Goal: Task Accomplishment & Management: Use online tool/utility

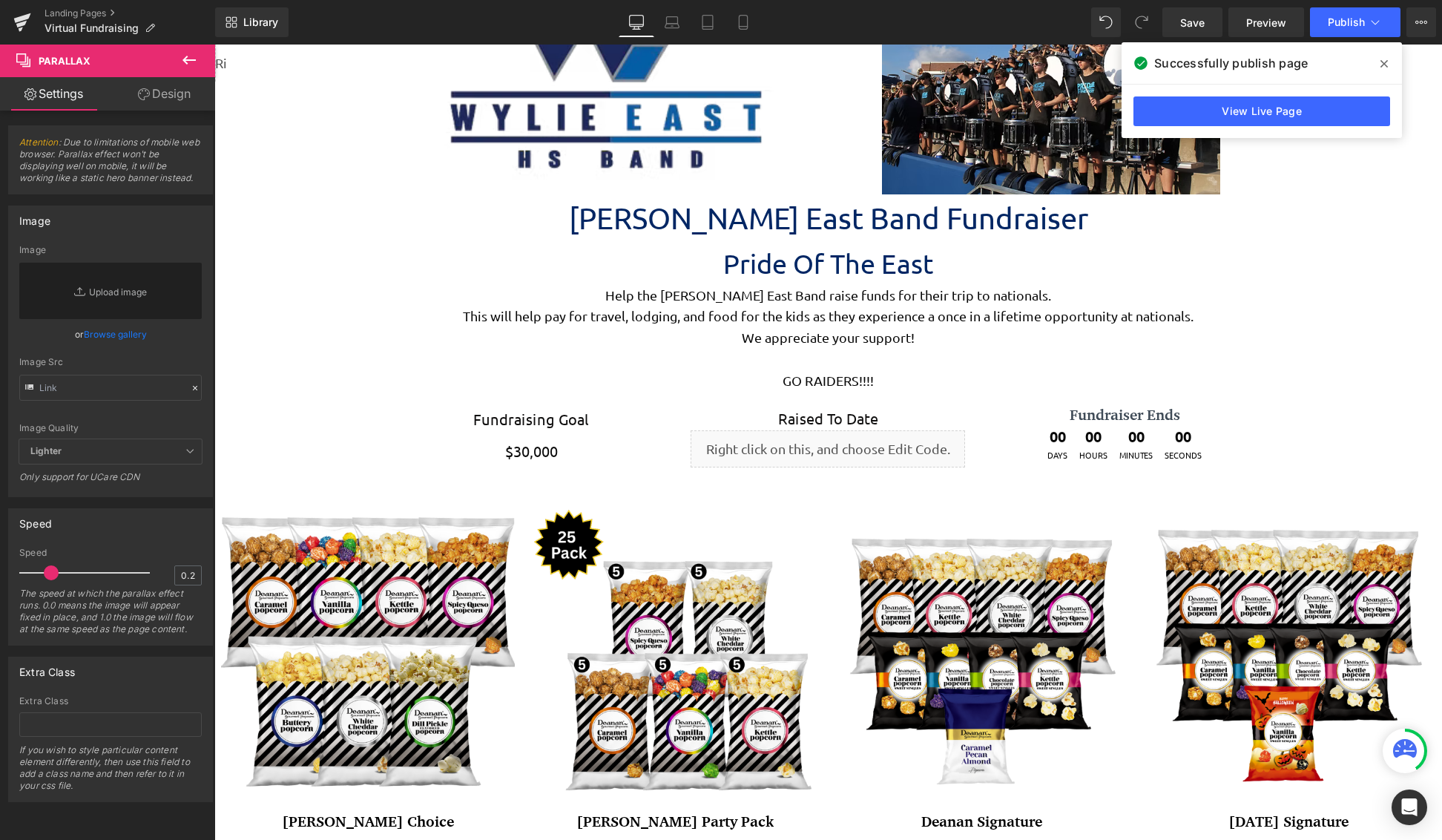
scroll to position [3931, 1217]
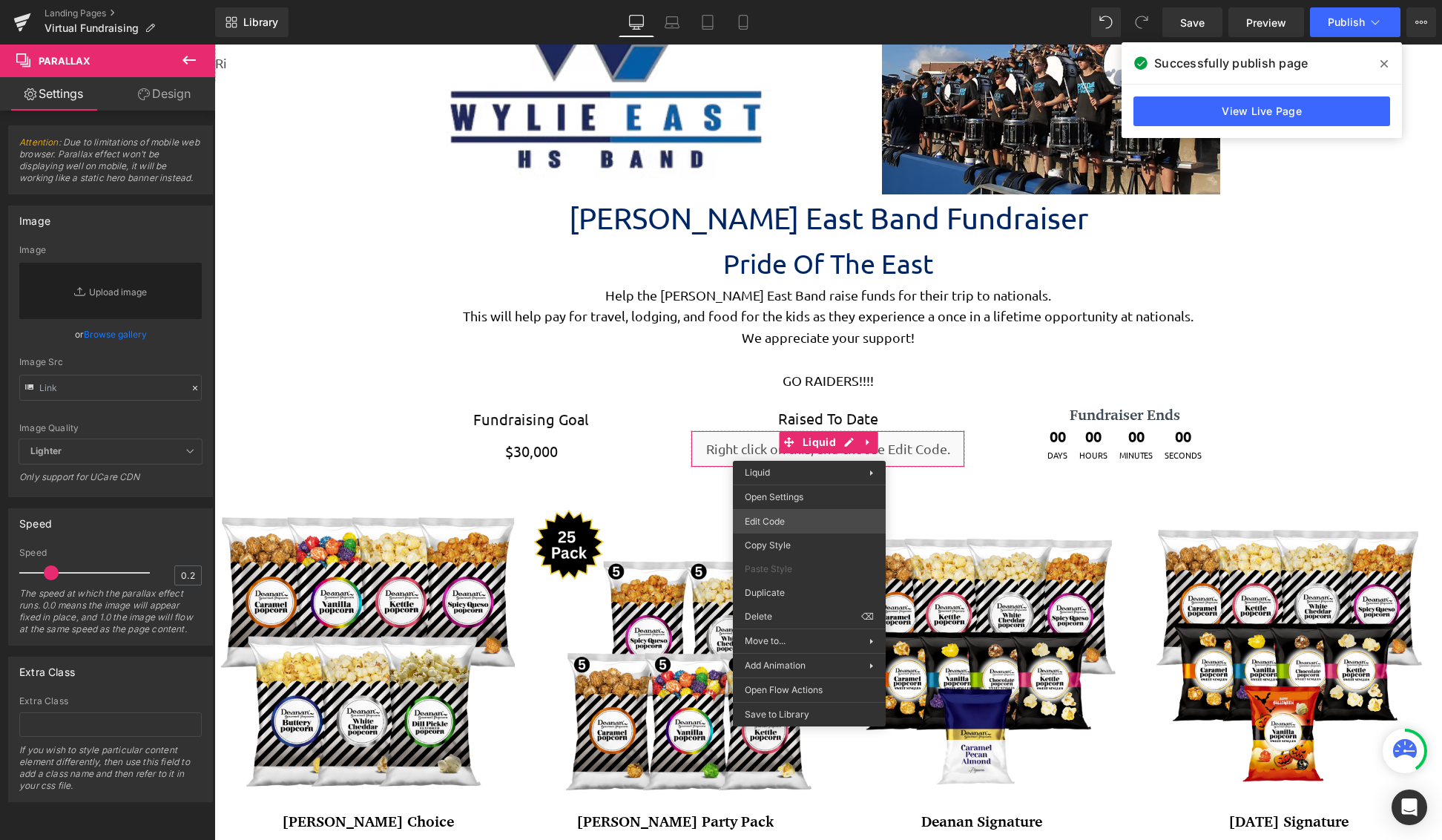
click at [809, 0] on div "You are previewing how the will restyle your page. You can not edit Elements in…" at bounding box center [721, 0] width 1442 height 0
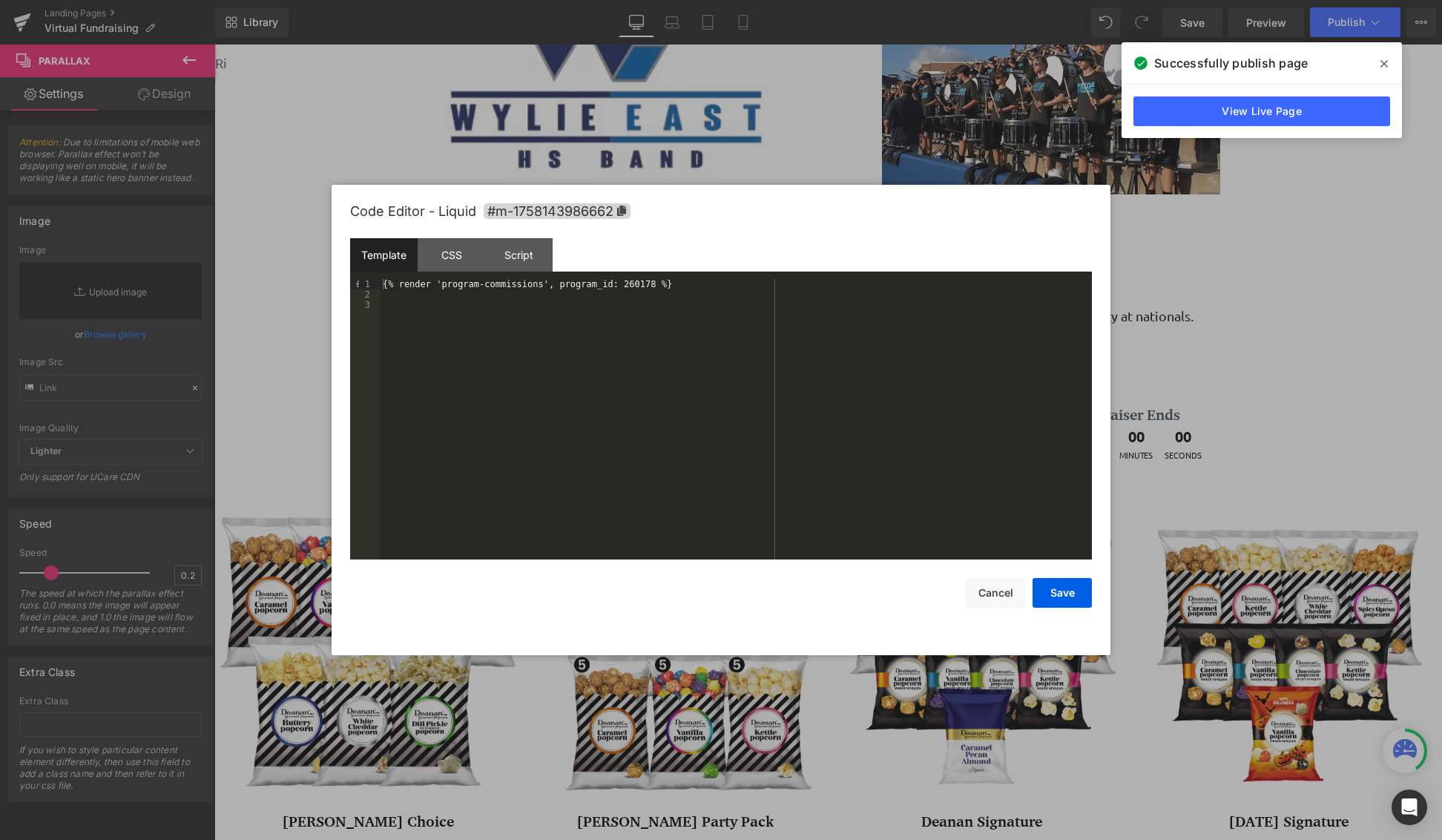
click at [614, 285] on div "{% render 'program-commissions', program_id: 260178 %}" at bounding box center [736, 429] width 713 height 301
click at [690, 285] on div "< div id = "uppromote-commissions" data-program-ids = "260178,260200" > </ div >" at bounding box center [736, 429] width 713 height 301
click at [1069, 591] on button "Save" at bounding box center [1063, 593] width 59 height 30
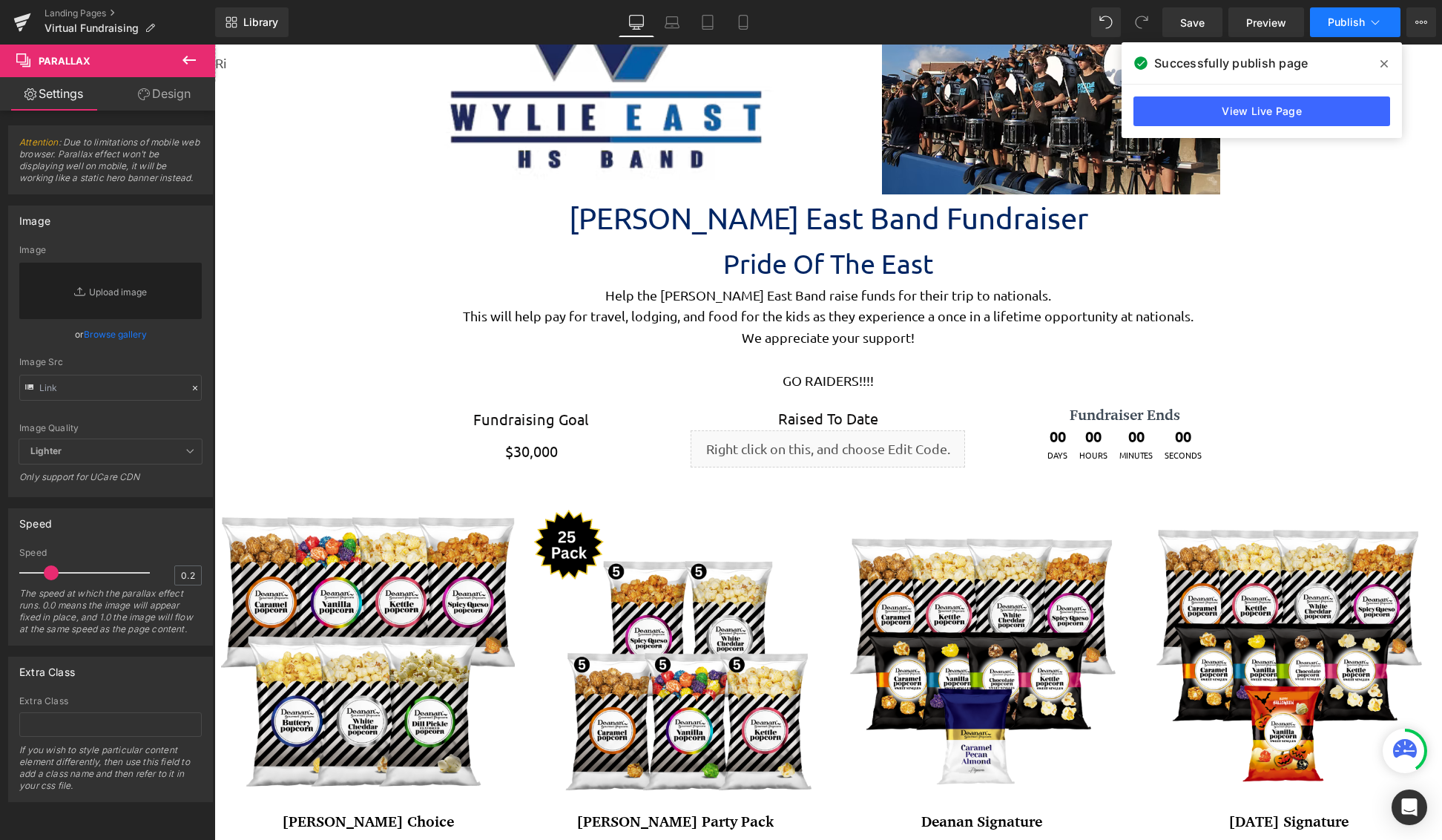
click at [1348, 27] on span "Publish" at bounding box center [1346, 22] width 37 height 12
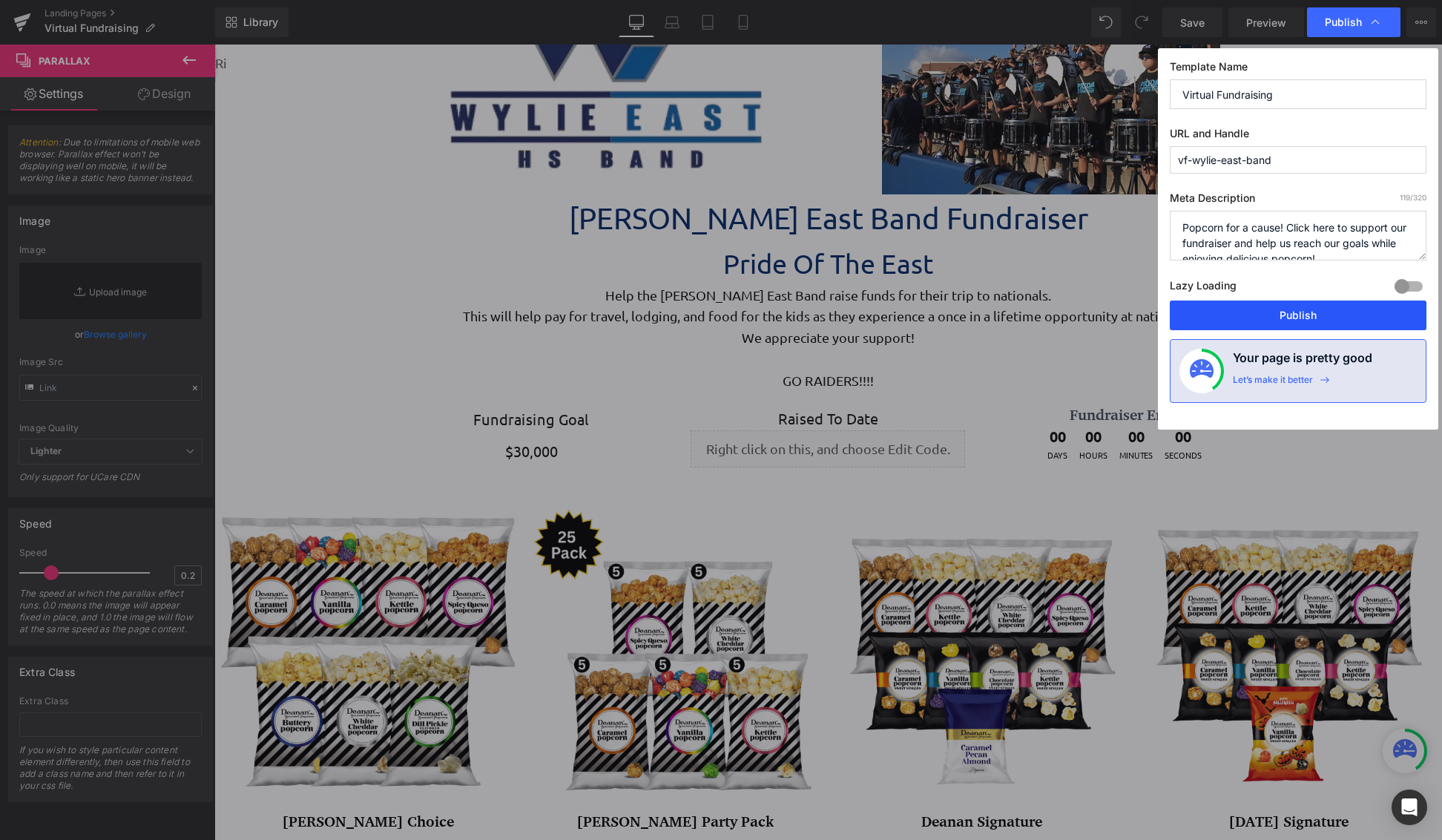
drag, startPoint x: 1330, startPoint y: 306, endPoint x: 1113, endPoint y: 252, distance: 223.6
click at [1330, 306] on button "Publish" at bounding box center [1298, 315] width 256 height 30
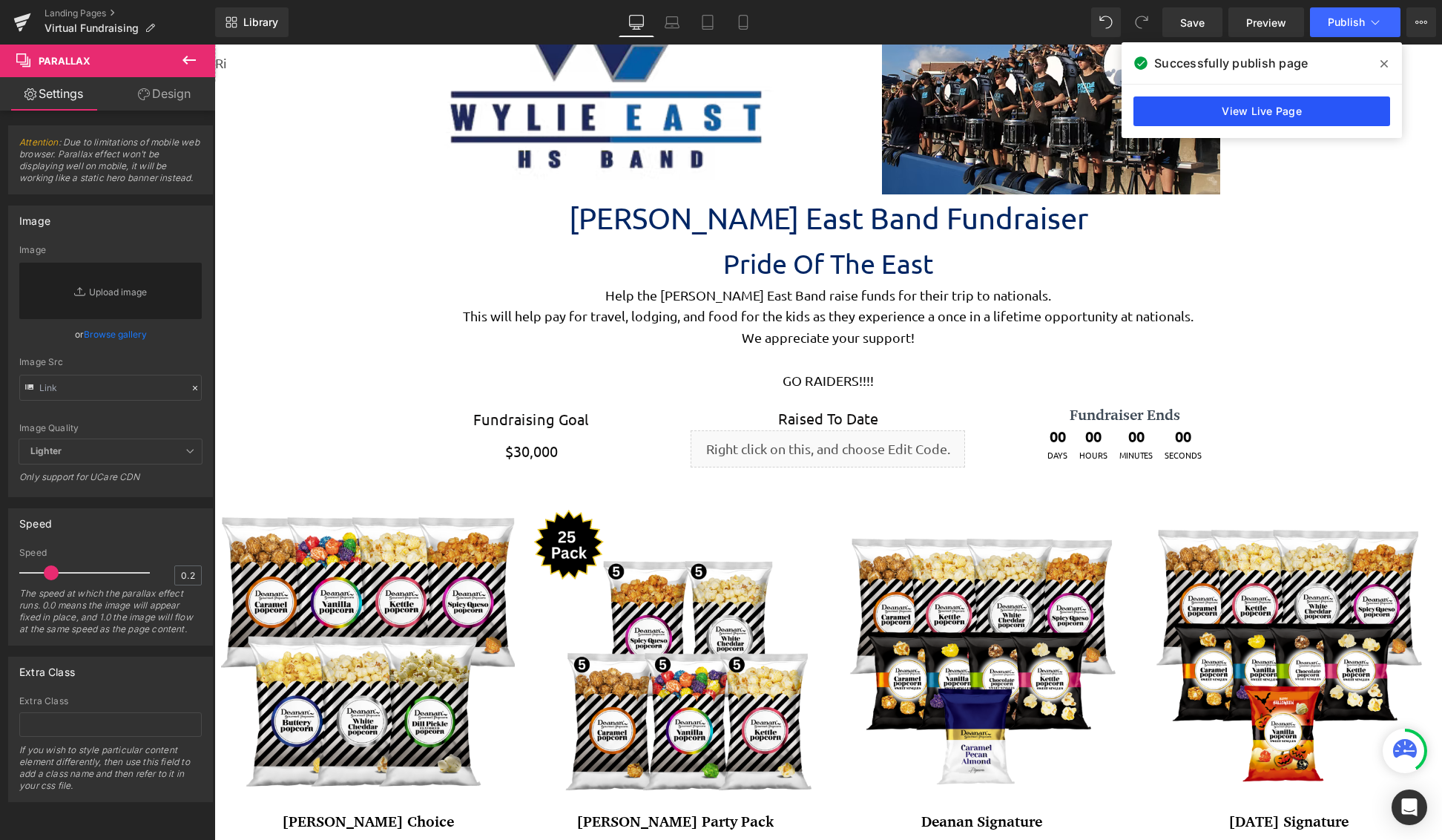
click at [1290, 102] on link "View Live Page" at bounding box center [1262, 112] width 256 height 30
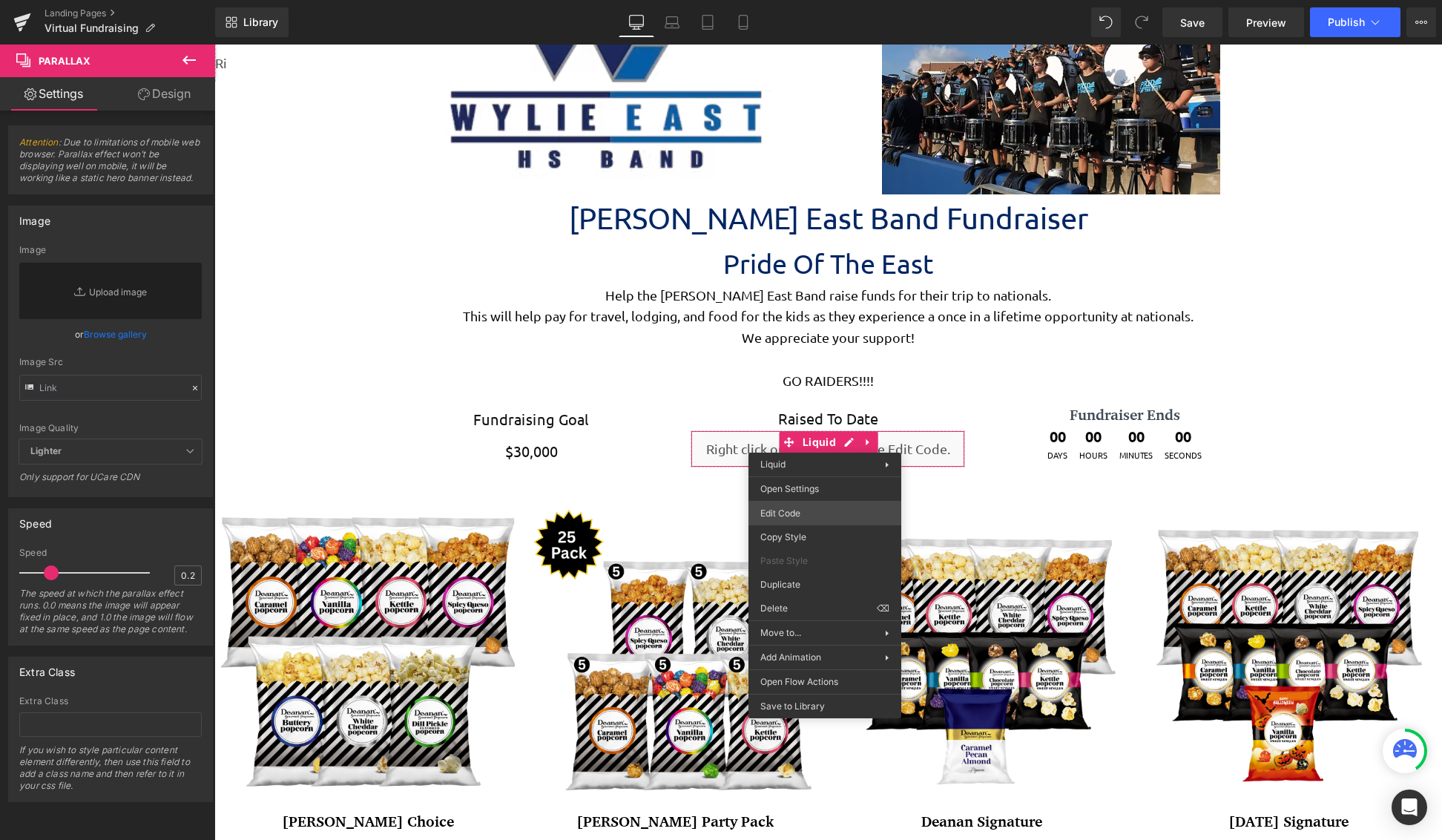
click at [819, 0] on div "You are previewing how the will restyle your page. You can not edit Elements in…" at bounding box center [721, 0] width 1442 height 0
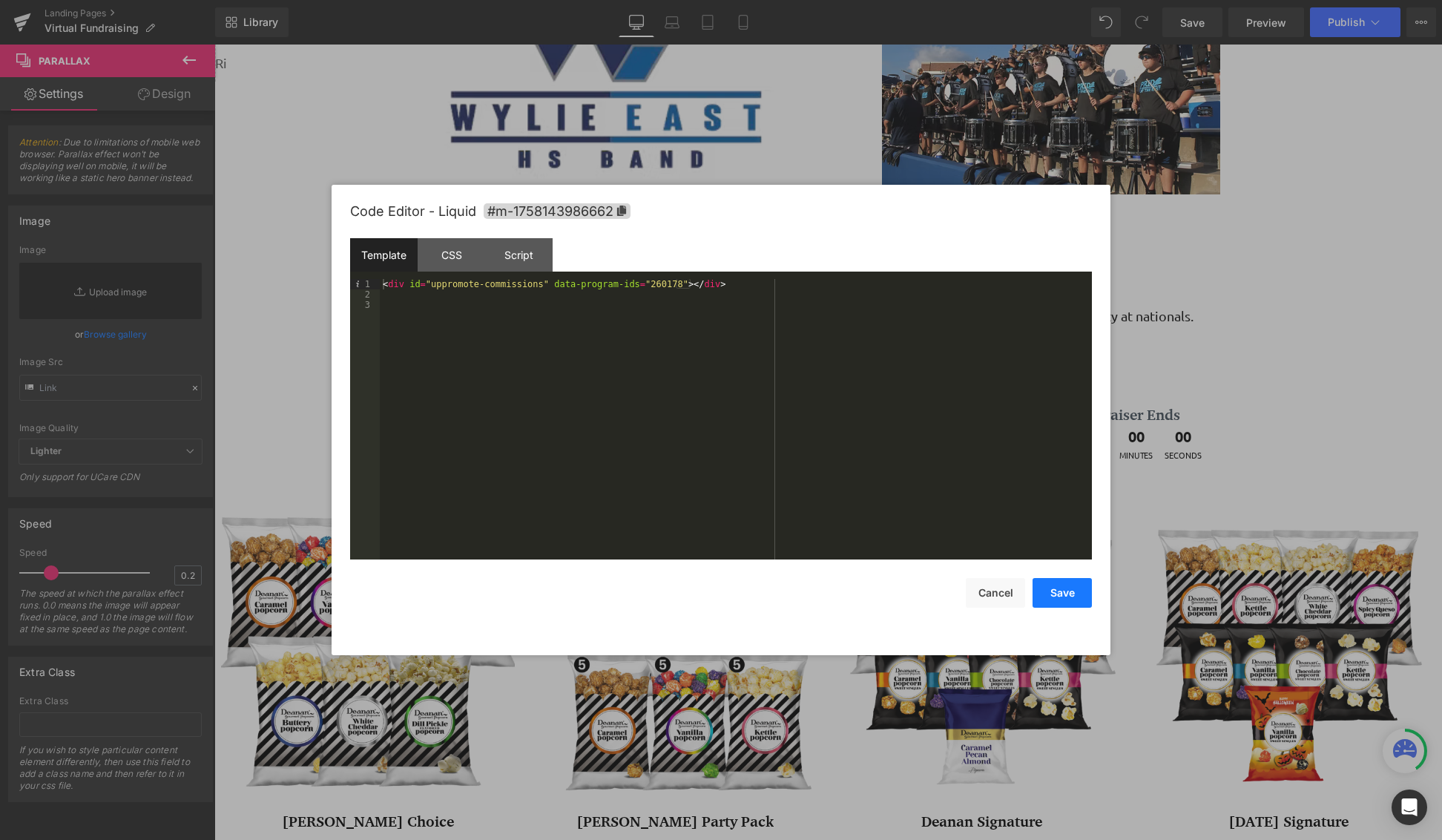
click at [1048, 587] on button "Save" at bounding box center [1063, 593] width 59 height 30
